Goal: Use online tool/utility: Utilize a website feature to perform a specific function

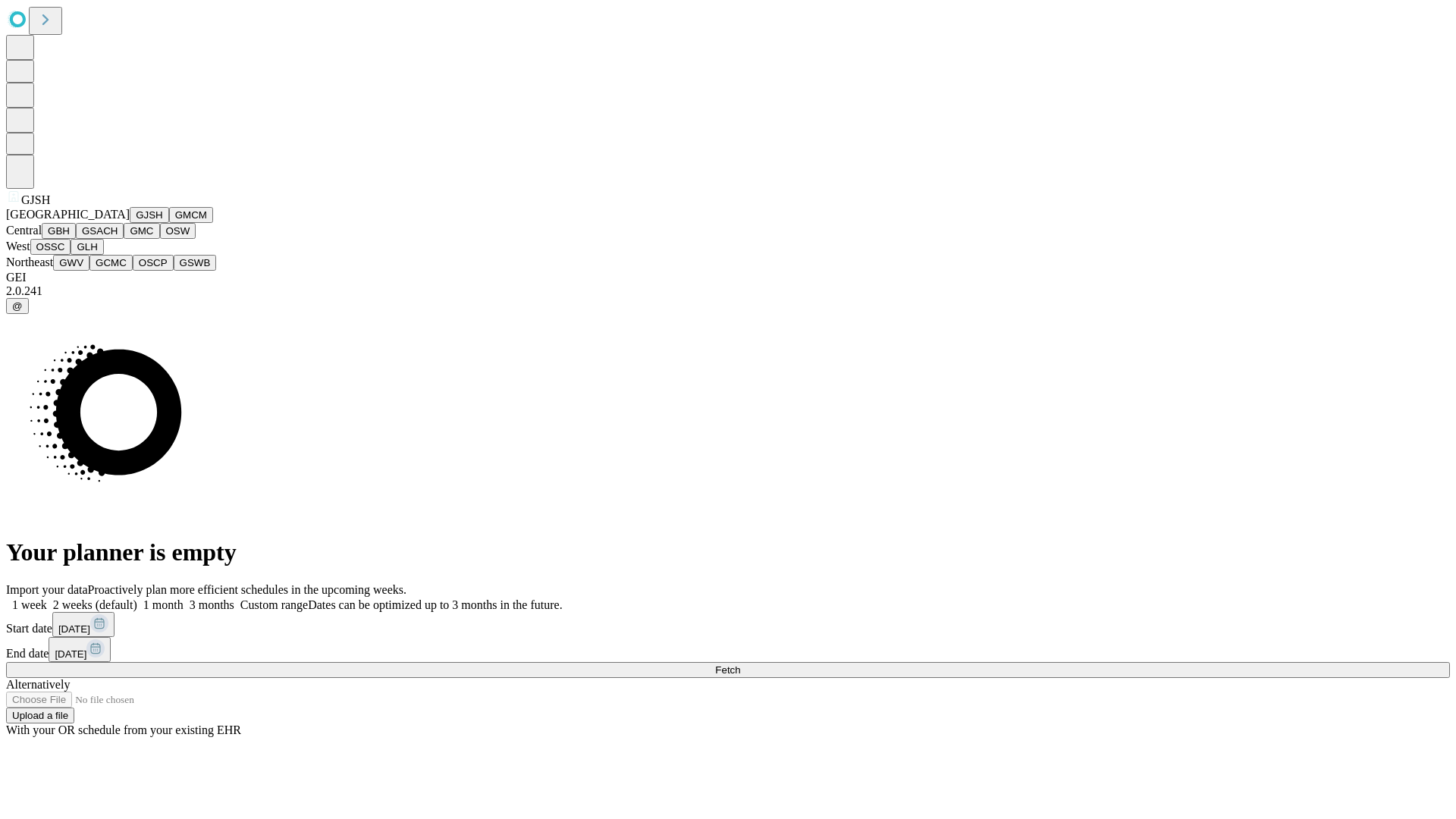
click at [129, 223] on button "GJSH" at bounding box center [149, 215] width 40 height 16
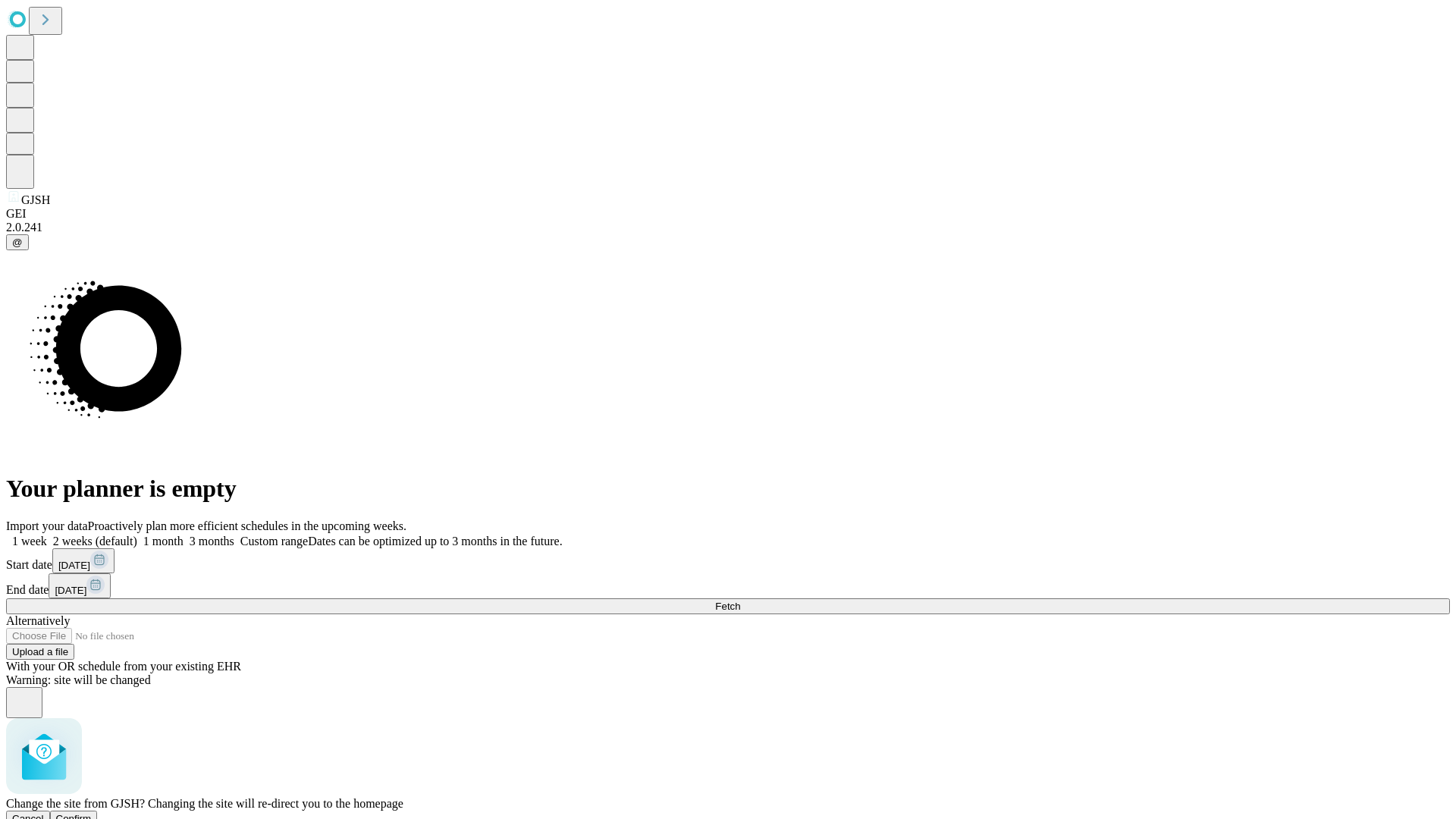
click at [92, 814] on span "Confirm" at bounding box center [74, 819] width 36 height 12
click at [47, 535] on label "1 week" at bounding box center [26, 541] width 41 height 13
click at [740, 601] on span "Fetch" at bounding box center [728, 606] width 25 height 12
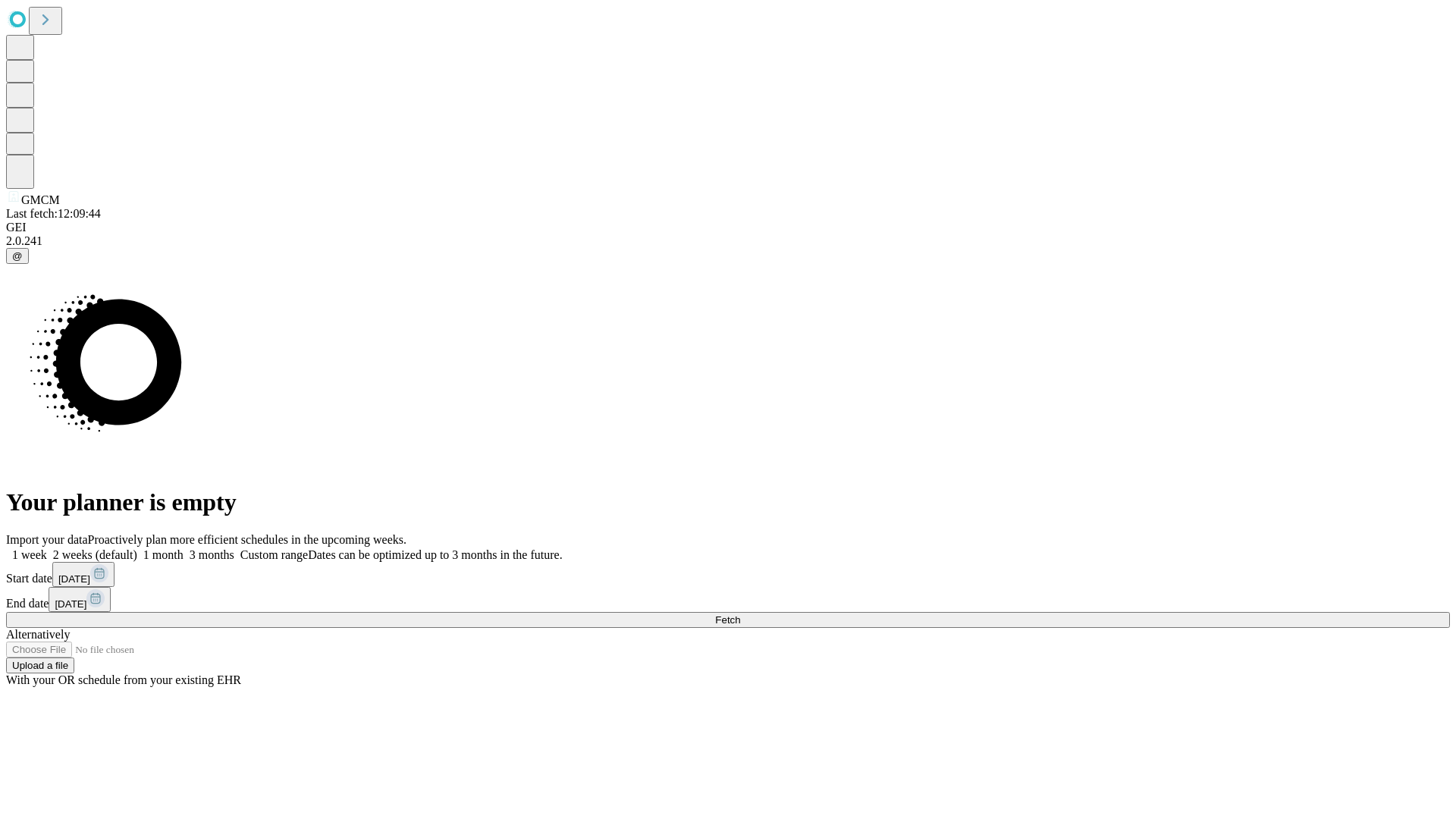
click at [47, 549] on label "1 week" at bounding box center [26, 555] width 41 height 13
click at [740, 614] on span "Fetch" at bounding box center [728, 620] width 25 height 12
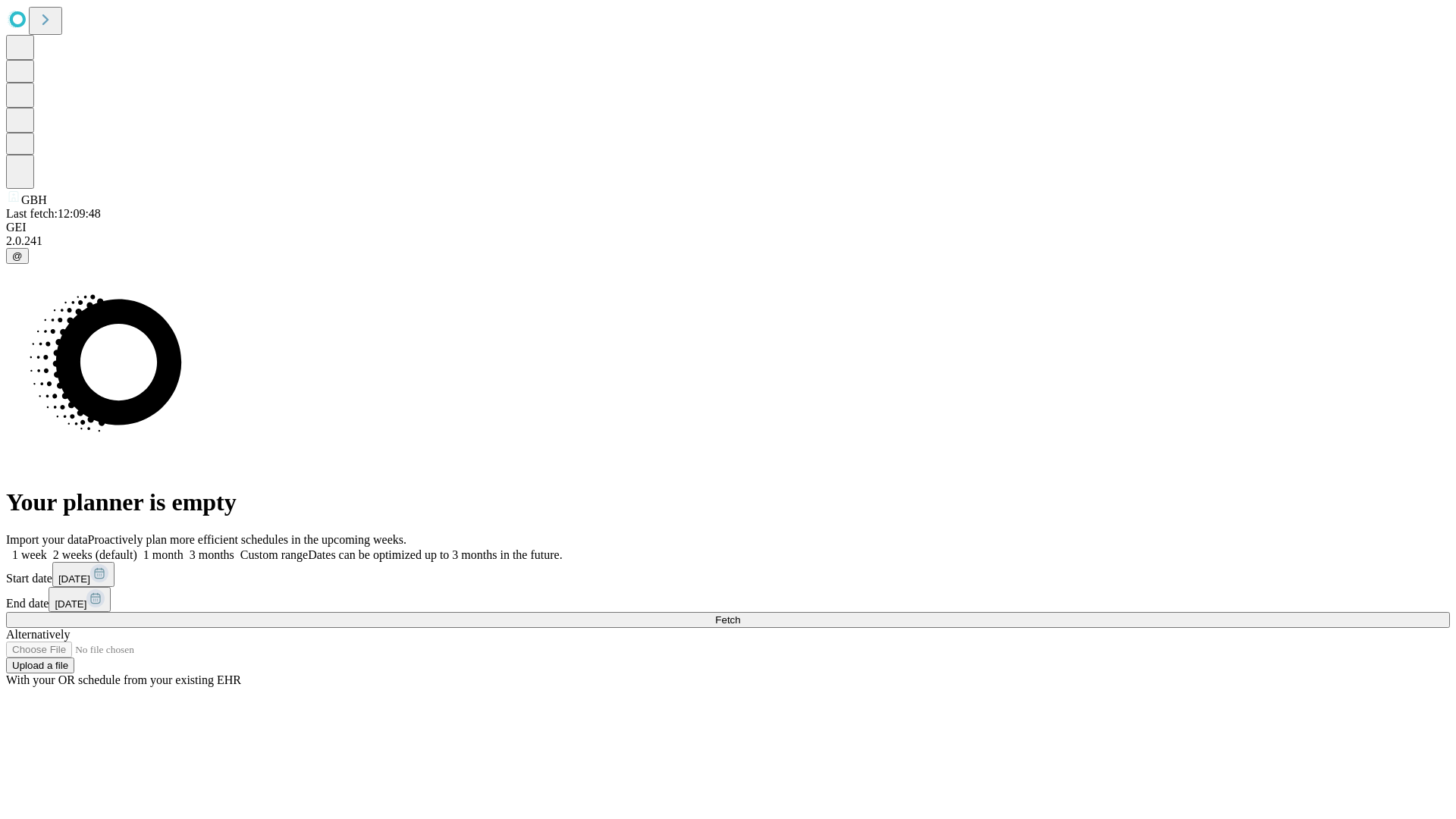
click at [47, 549] on label "1 week" at bounding box center [26, 555] width 41 height 13
click at [740, 614] on span "Fetch" at bounding box center [728, 620] width 25 height 12
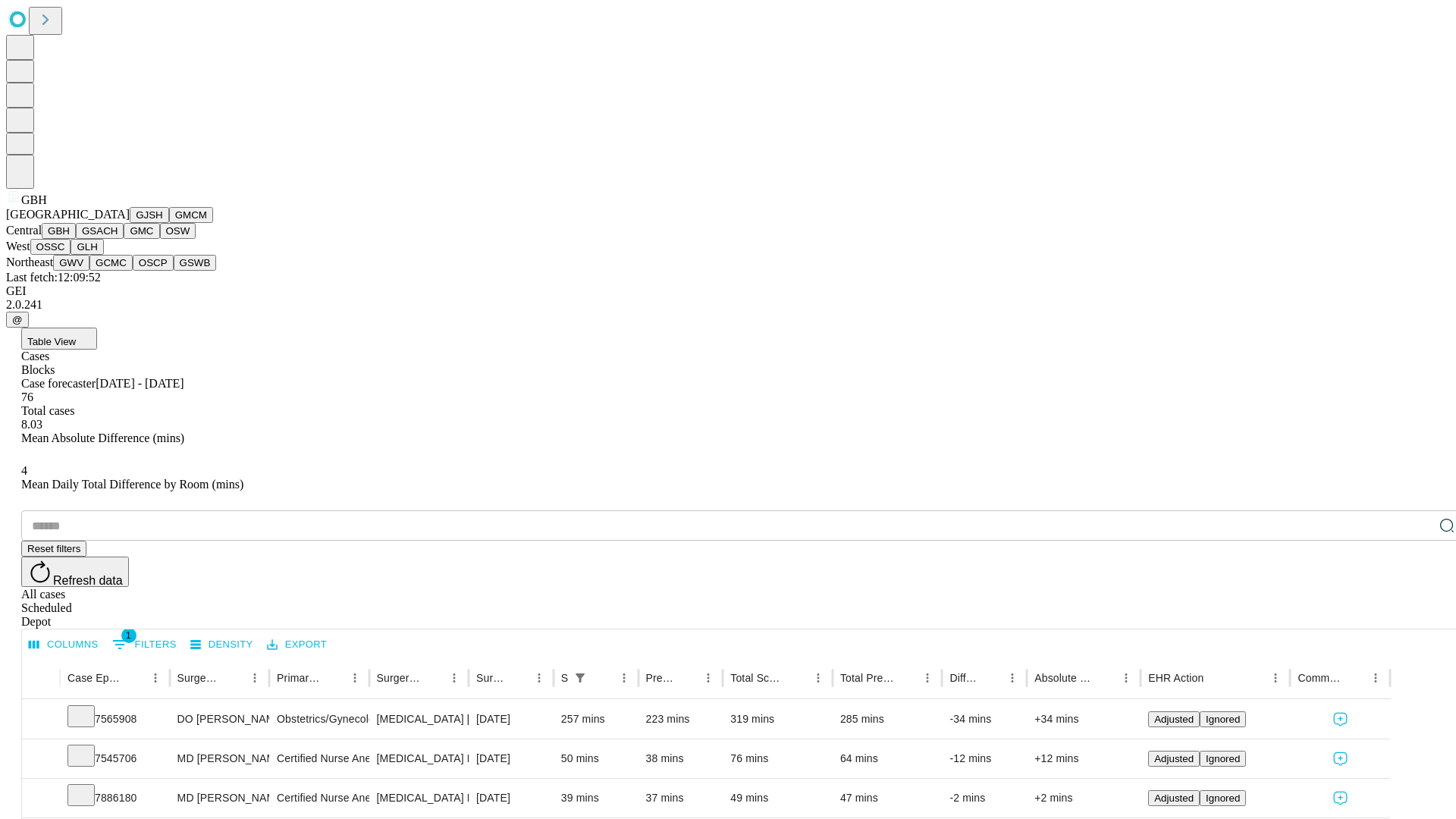
click at [118, 239] on button "GSACH" at bounding box center [99, 231] width 48 height 16
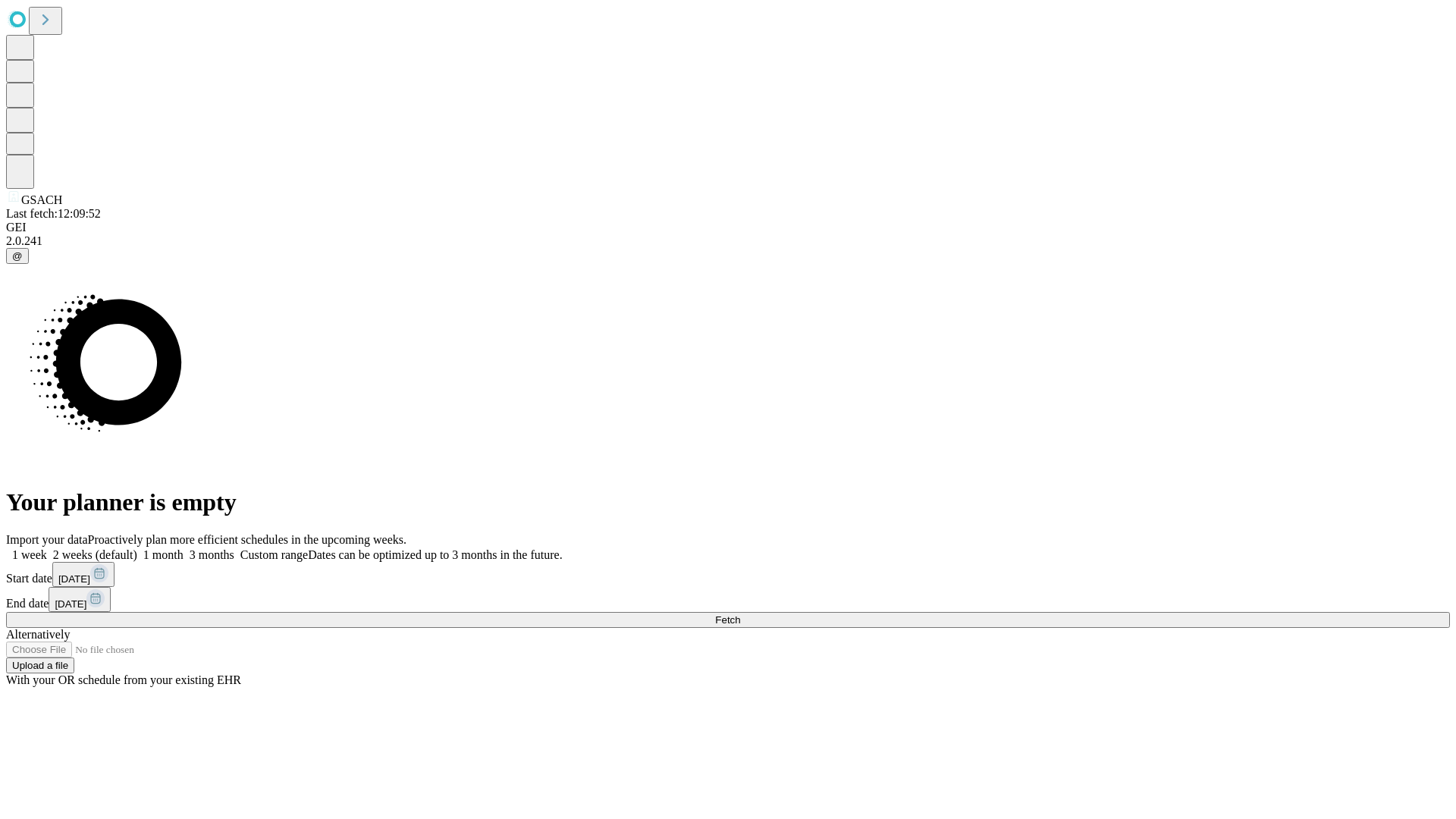
click at [47, 549] on label "1 week" at bounding box center [26, 555] width 41 height 13
click at [740, 614] on span "Fetch" at bounding box center [728, 620] width 25 height 12
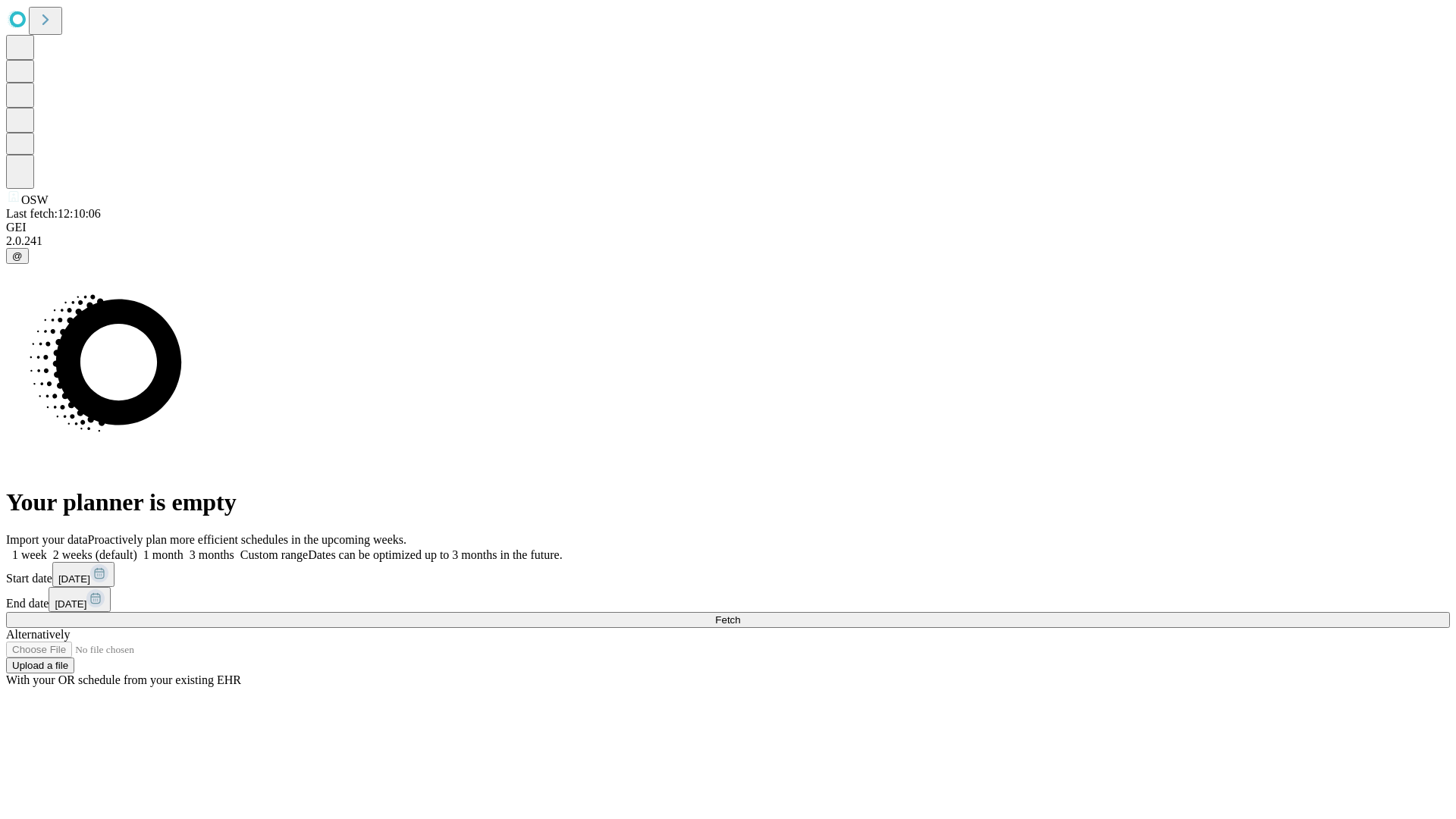
click at [47, 549] on label "1 week" at bounding box center [26, 555] width 41 height 13
click at [740, 614] on span "Fetch" at bounding box center [728, 620] width 25 height 12
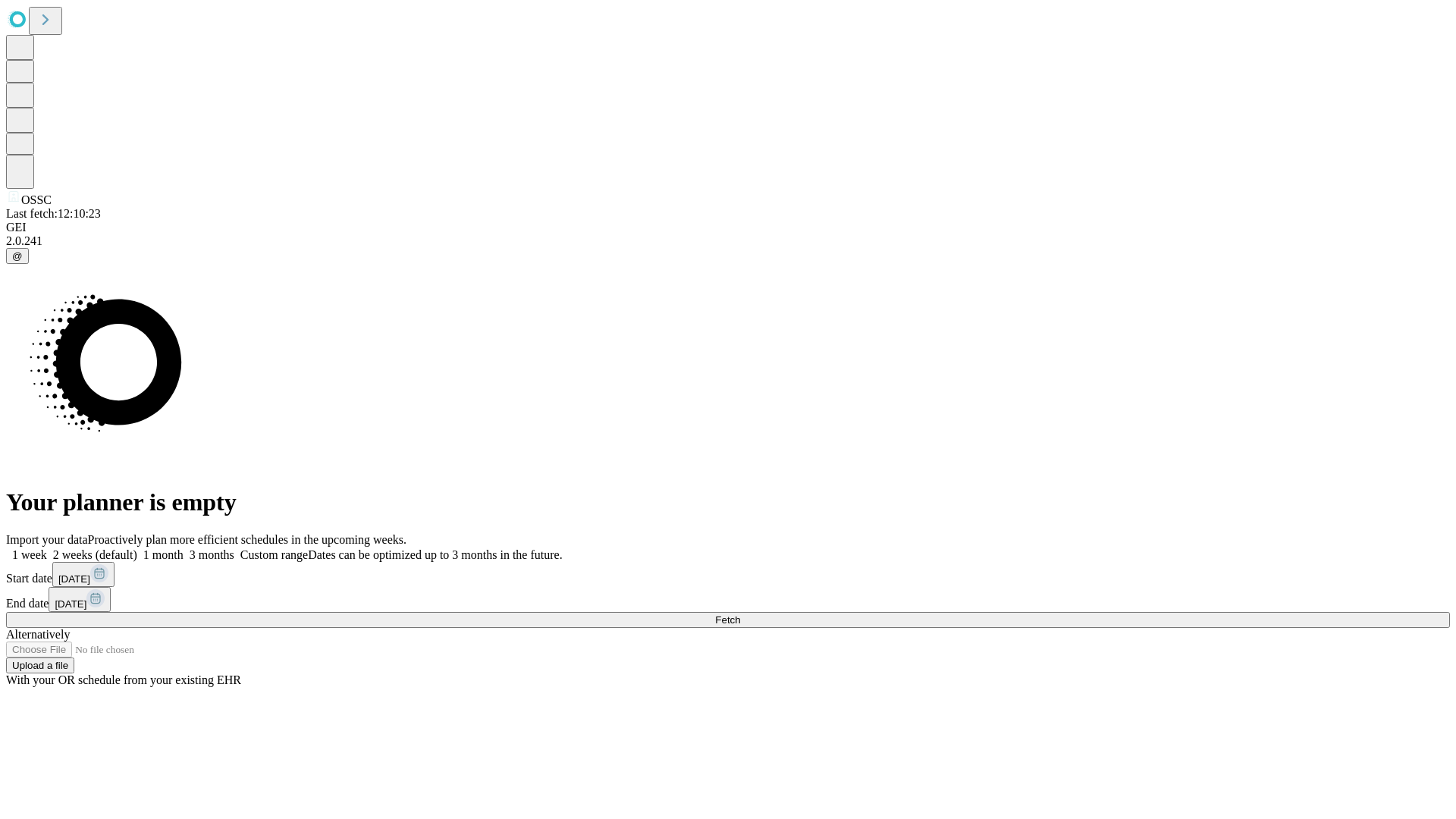
click at [47, 549] on label "1 week" at bounding box center [26, 555] width 41 height 13
click at [740, 614] on span "Fetch" at bounding box center [728, 620] width 25 height 12
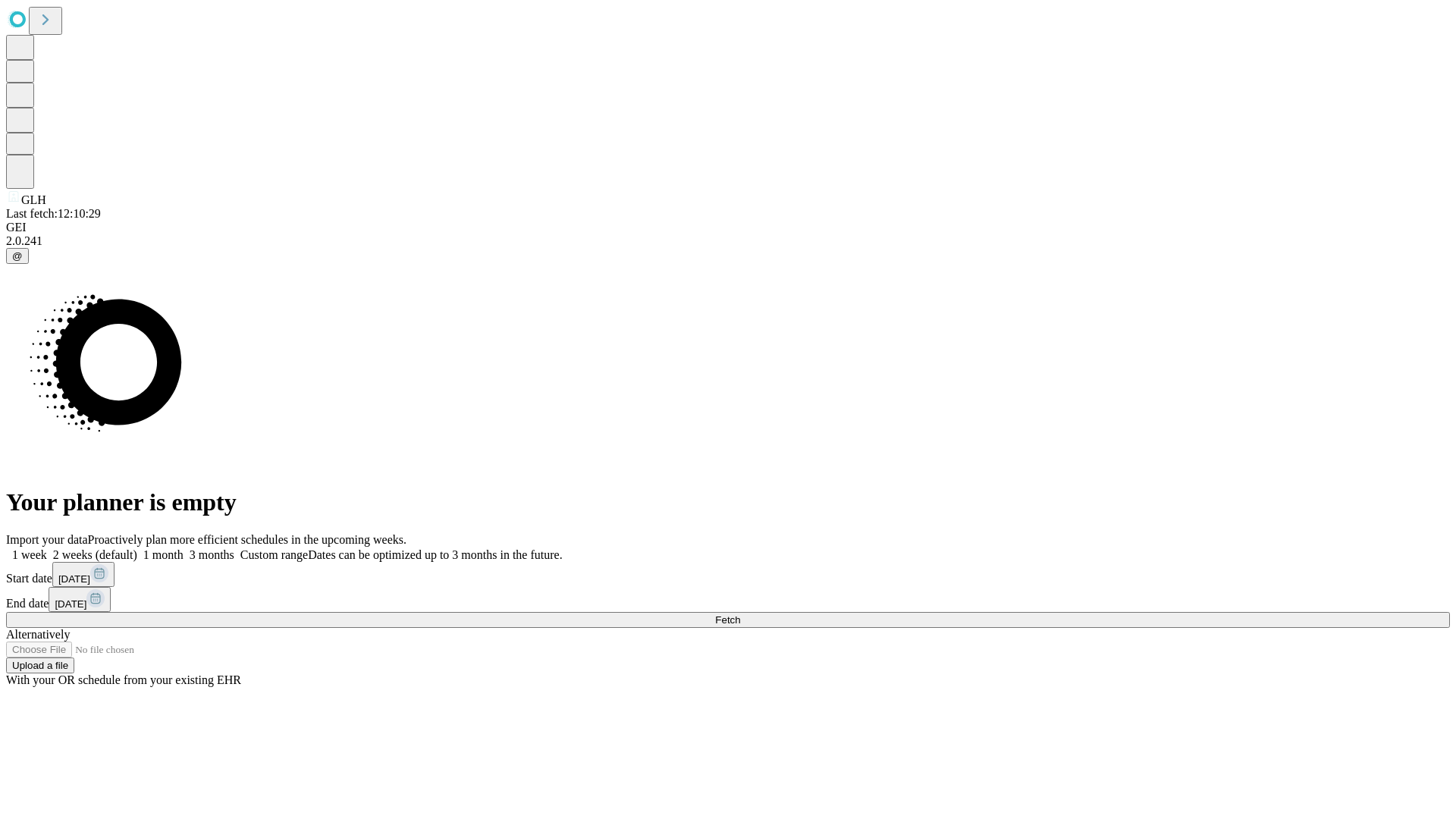
click at [740, 614] on span "Fetch" at bounding box center [728, 620] width 25 height 12
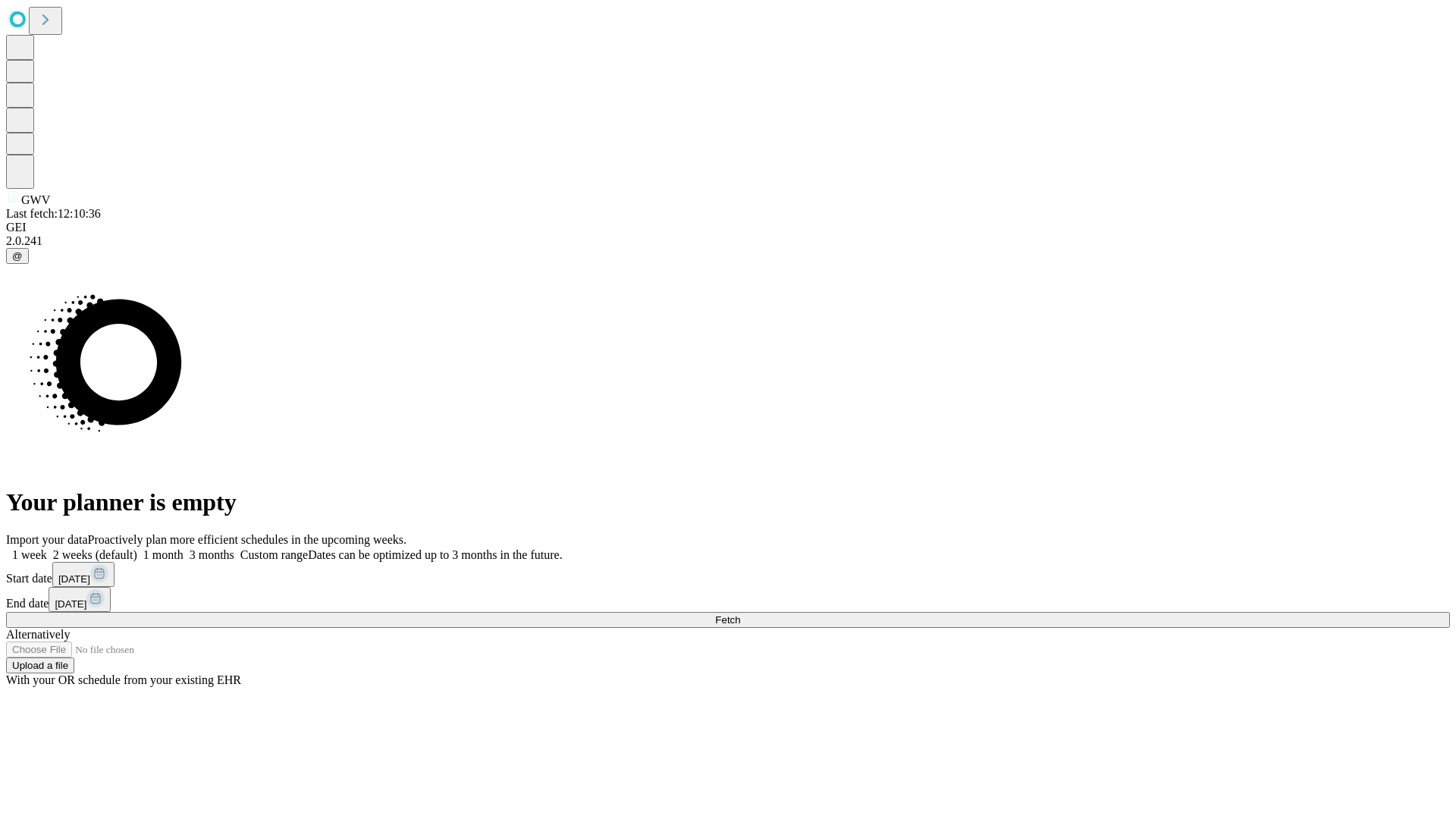
click at [47, 549] on label "1 week" at bounding box center [26, 555] width 41 height 13
click at [740, 614] on span "Fetch" at bounding box center [728, 620] width 25 height 12
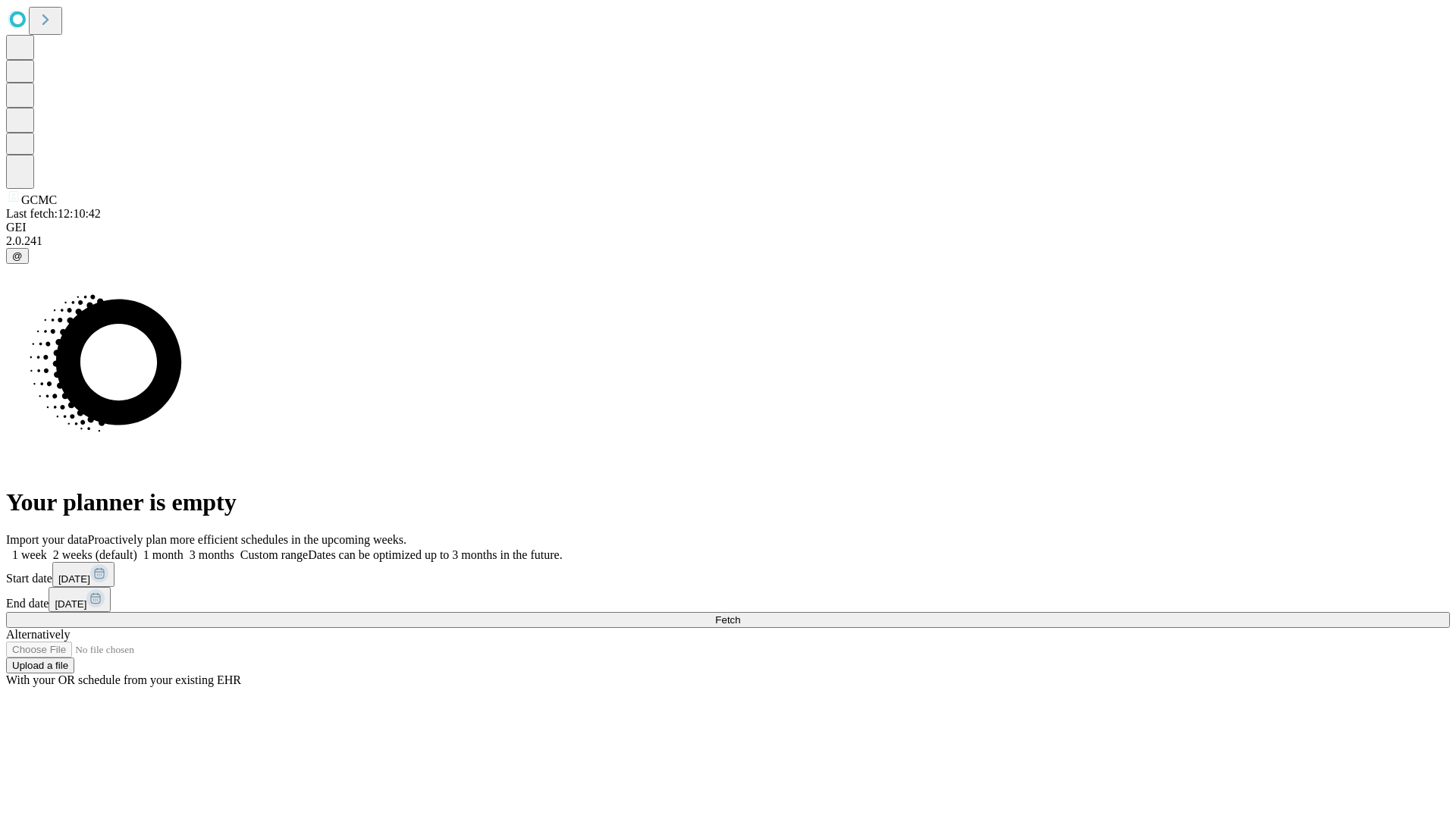
click at [47, 549] on label "1 week" at bounding box center [26, 555] width 41 height 13
click at [740, 614] on span "Fetch" at bounding box center [728, 620] width 25 height 12
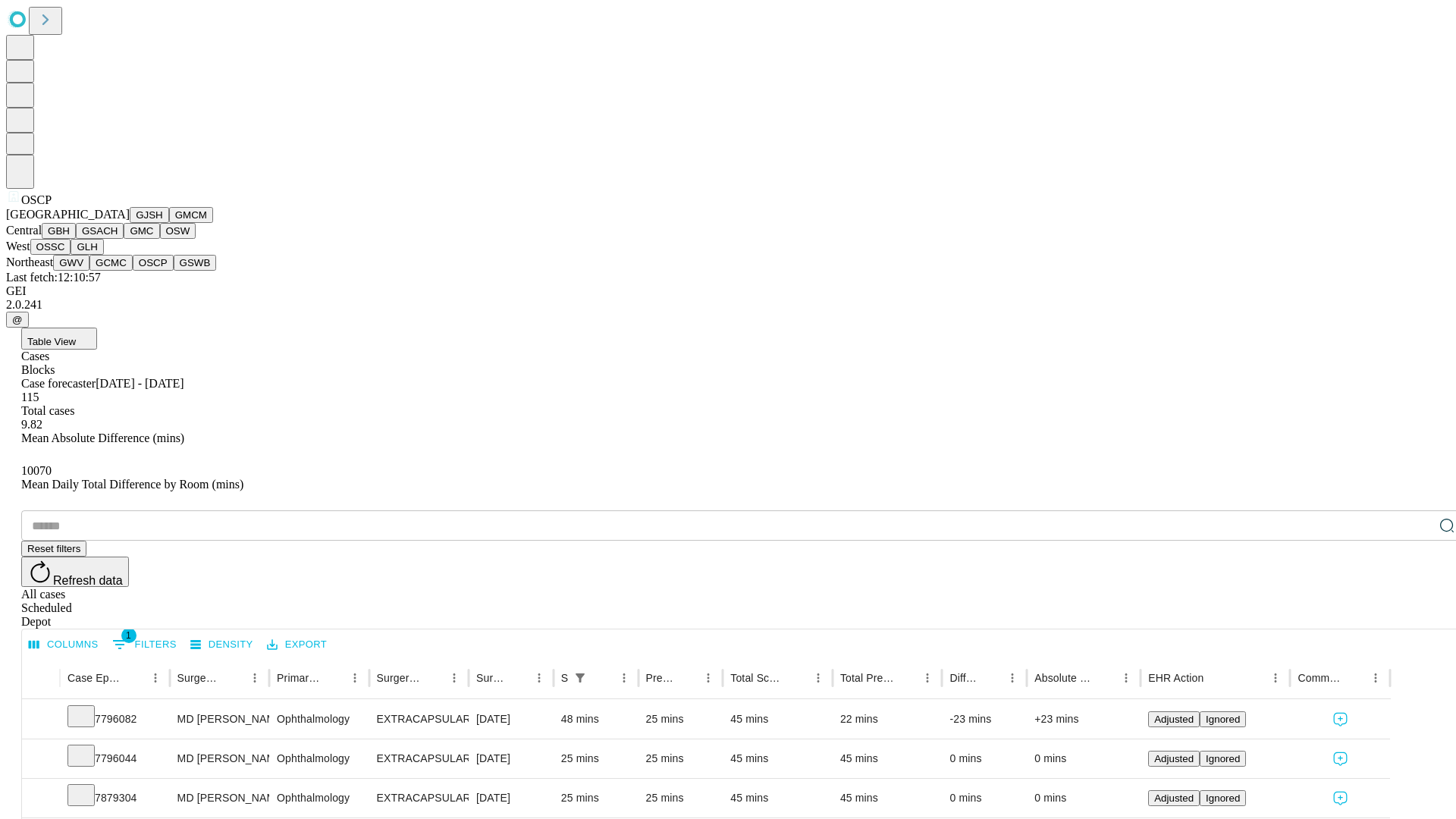
click at [174, 271] on button "GSWB" at bounding box center [195, 263] width 43 height 16
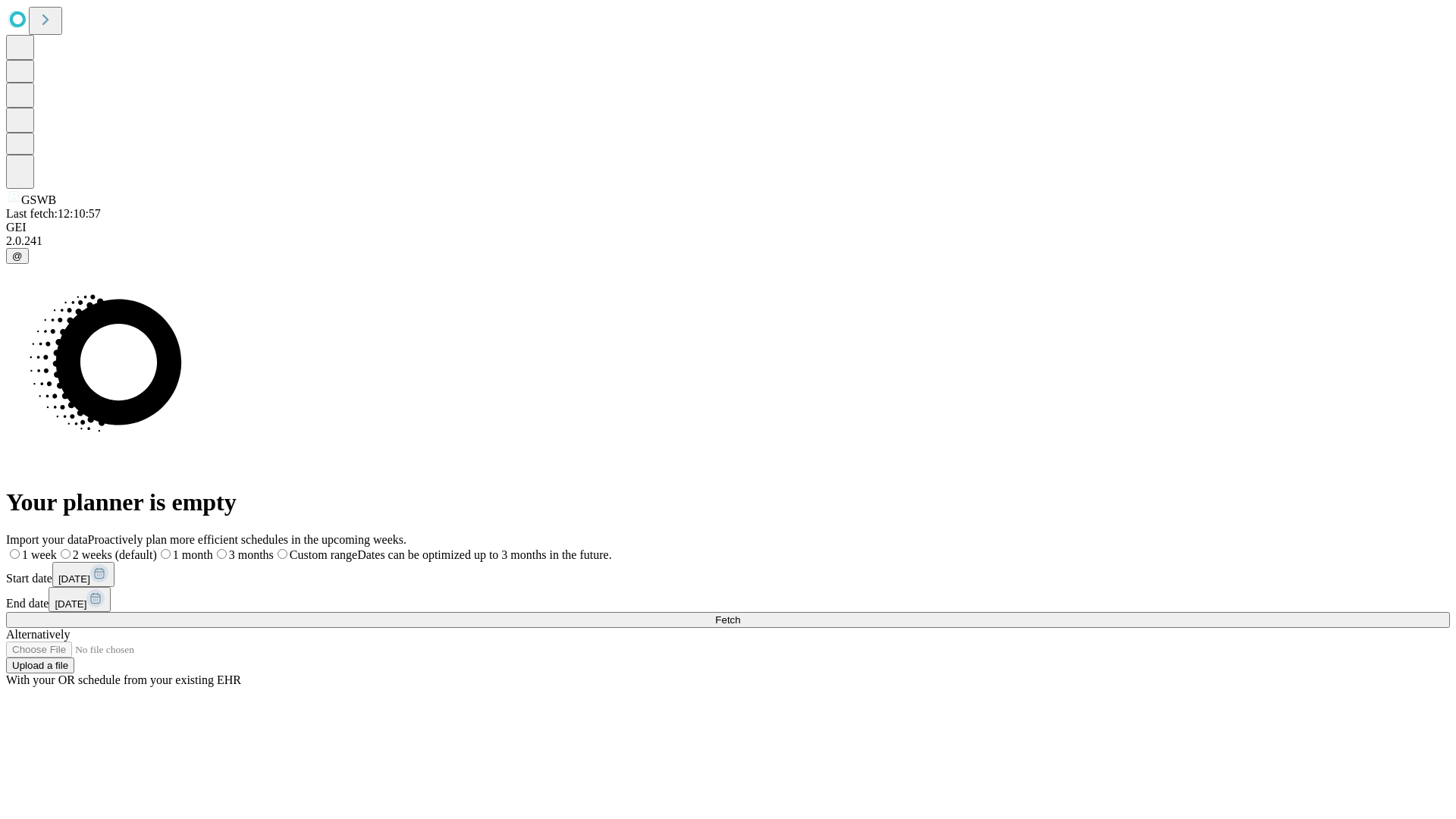
click at [57, 549] on label "1 week" at bounding box center [31, 555] width 51 height 13
click at [740, 614] on span "Fetch" at bounding box center [728, 620] width 25 height 12
